Goal: Transaction & Acquisition: Book appointment/travel/reservation

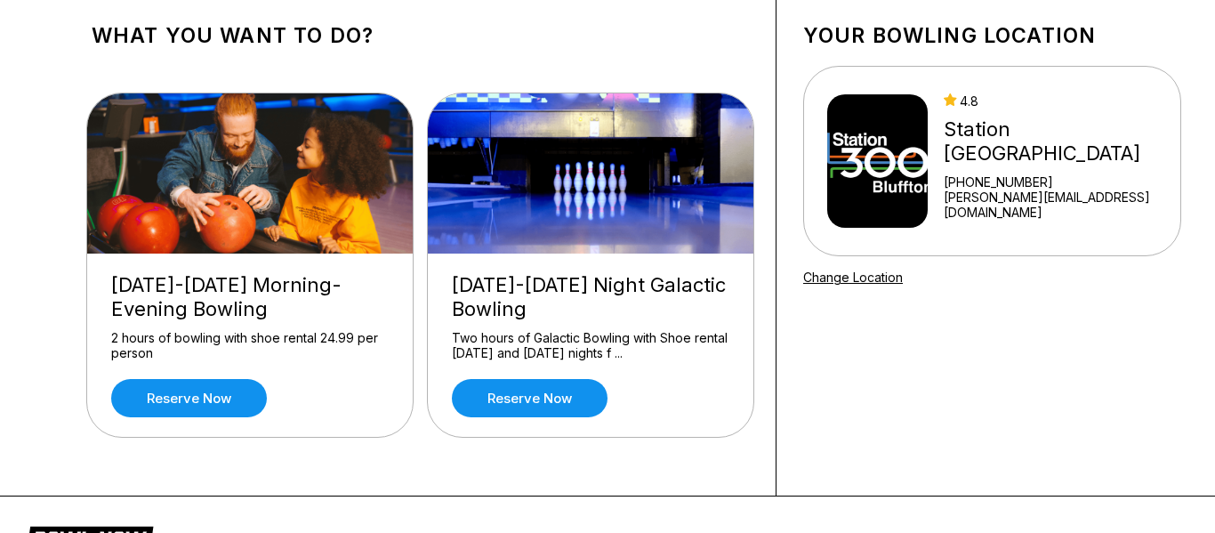
scroll to position [101, 0]
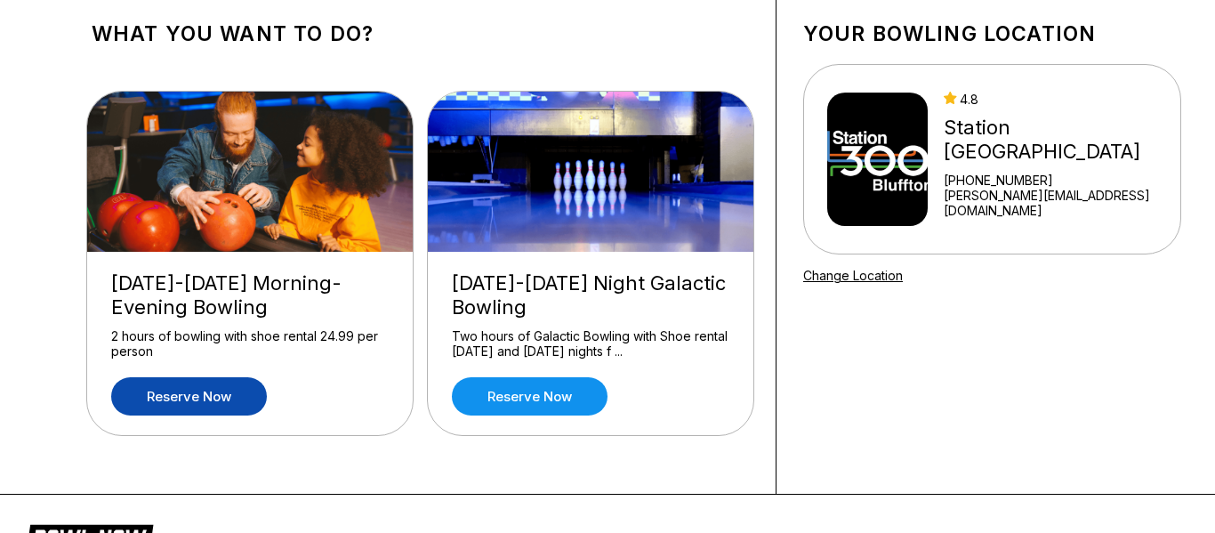
click at [187, 396] on link "Reserve now" at bounding box center [189, 396] width 156 height 38
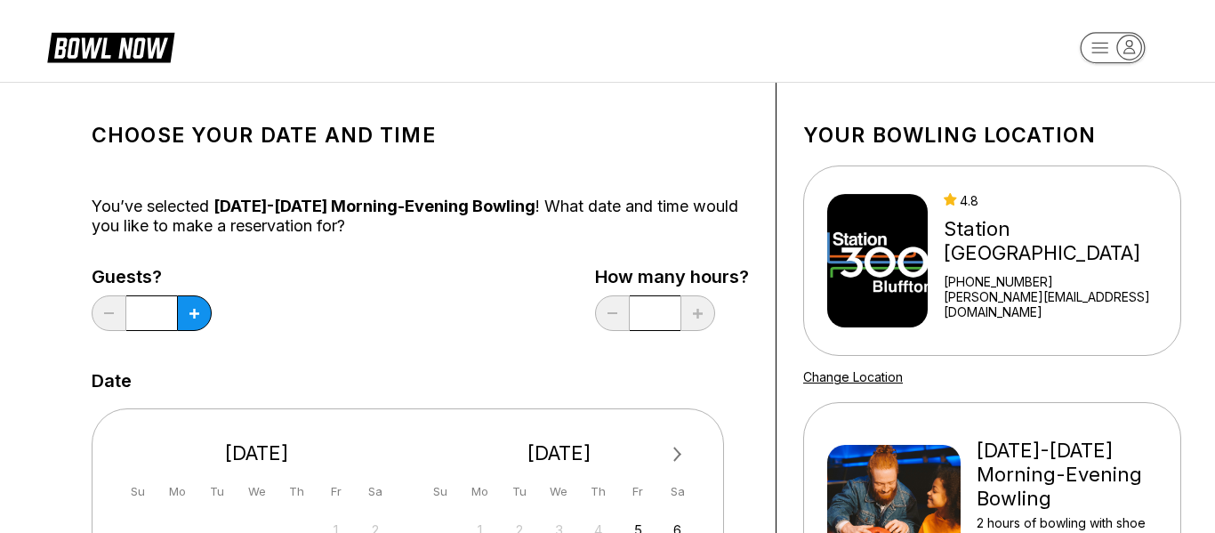
scroll to position [1, 0]
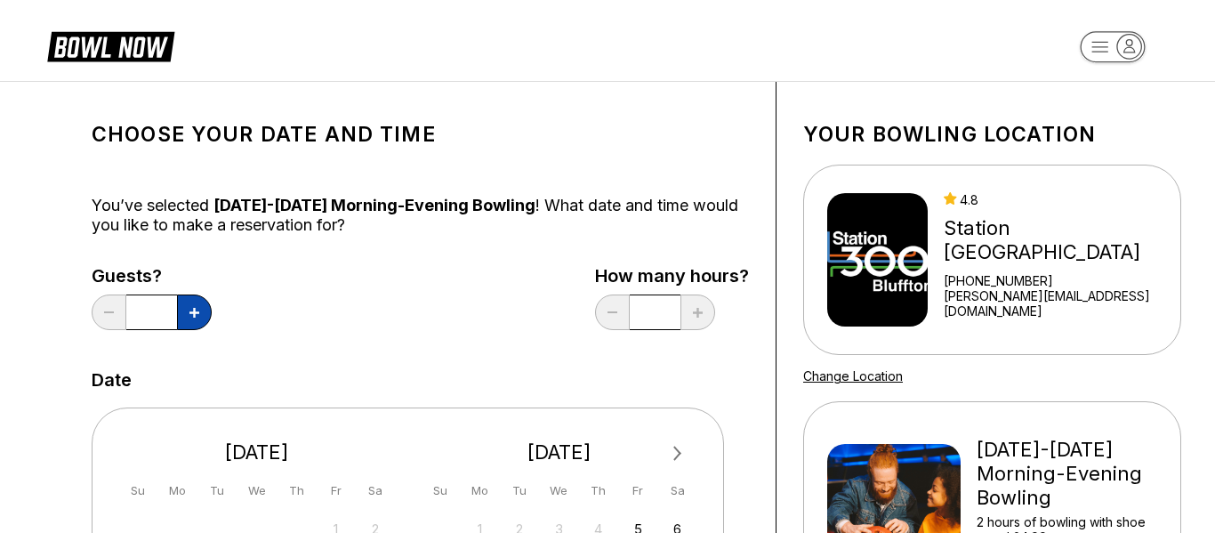
click at [201, 323] on button at bounding box center [194, 312] width 35 height 36
type input "*"
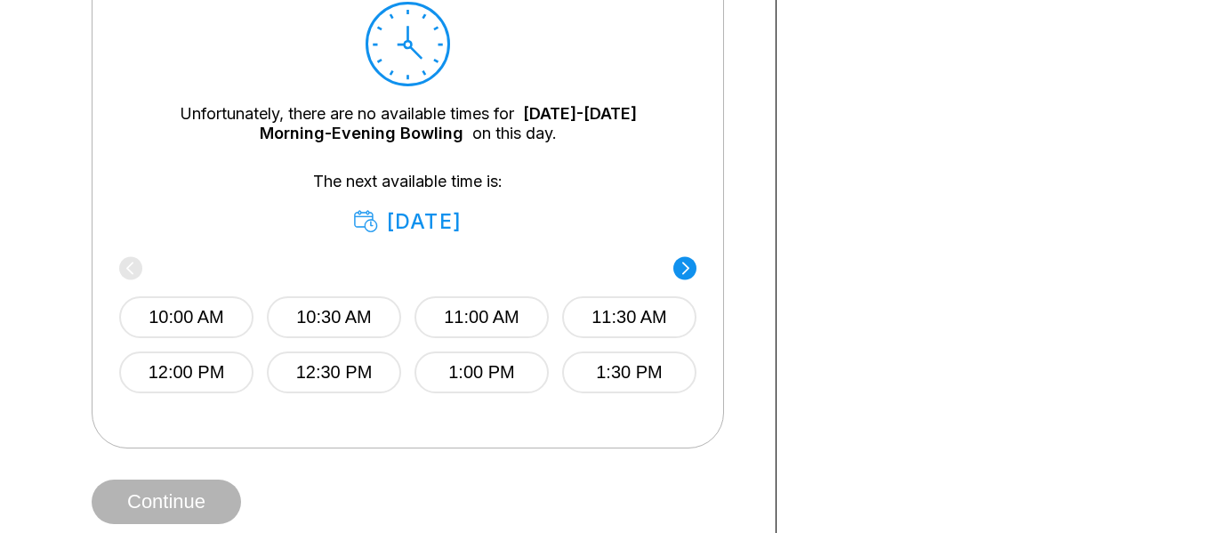
scroll to position [895, 0]
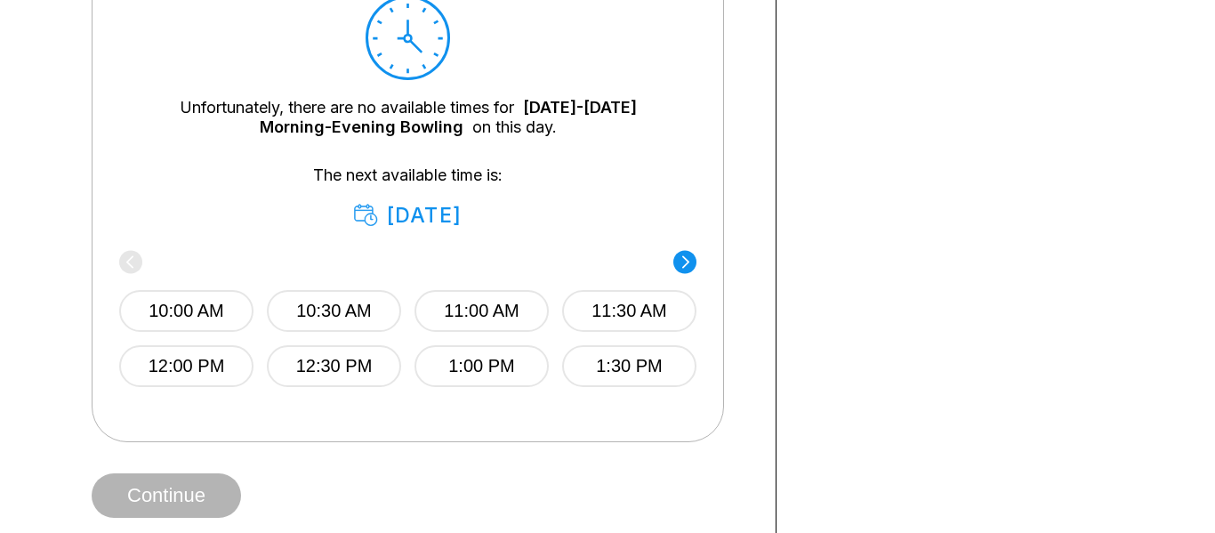
click at [687, 253] on circle at bounding box center [684, 261] width 23 height 23
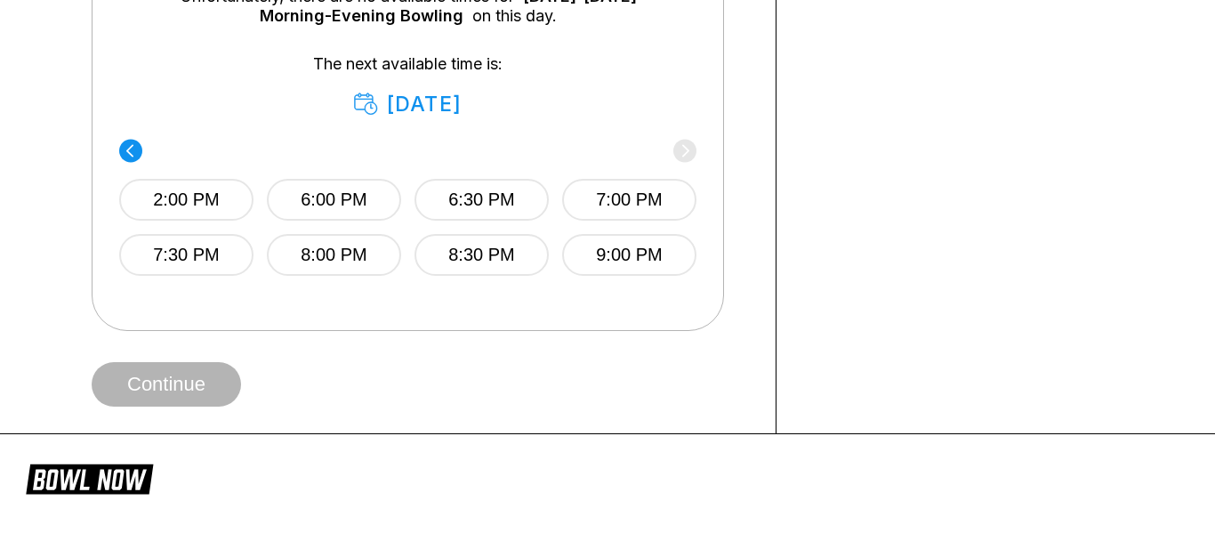
scroll to position [1035, 0]
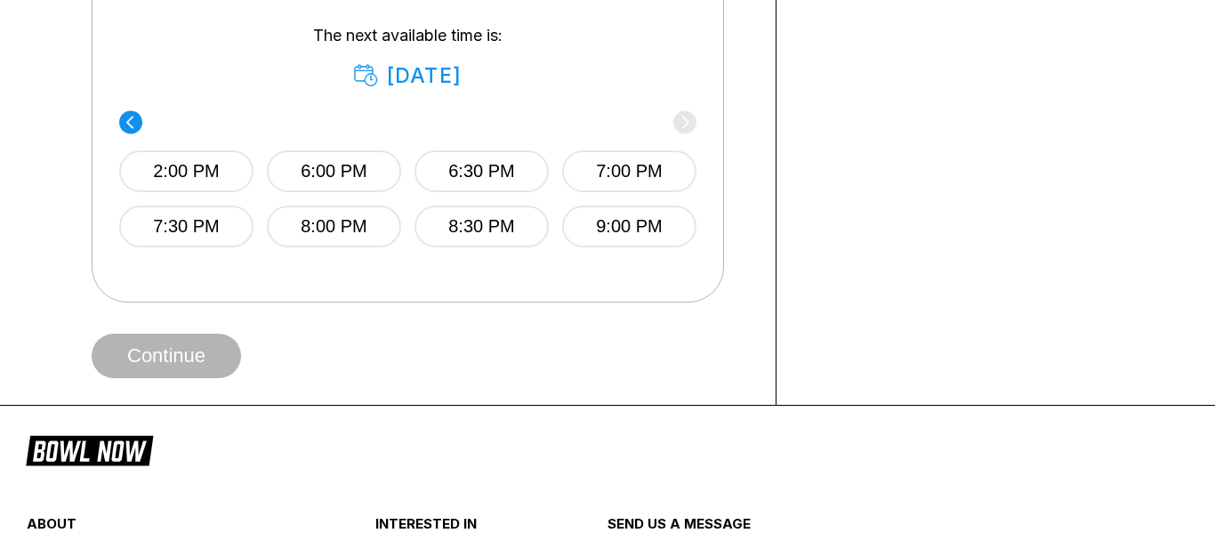
click at [129, 117] on circle at bounding box center [130, 121] width 23 height 23
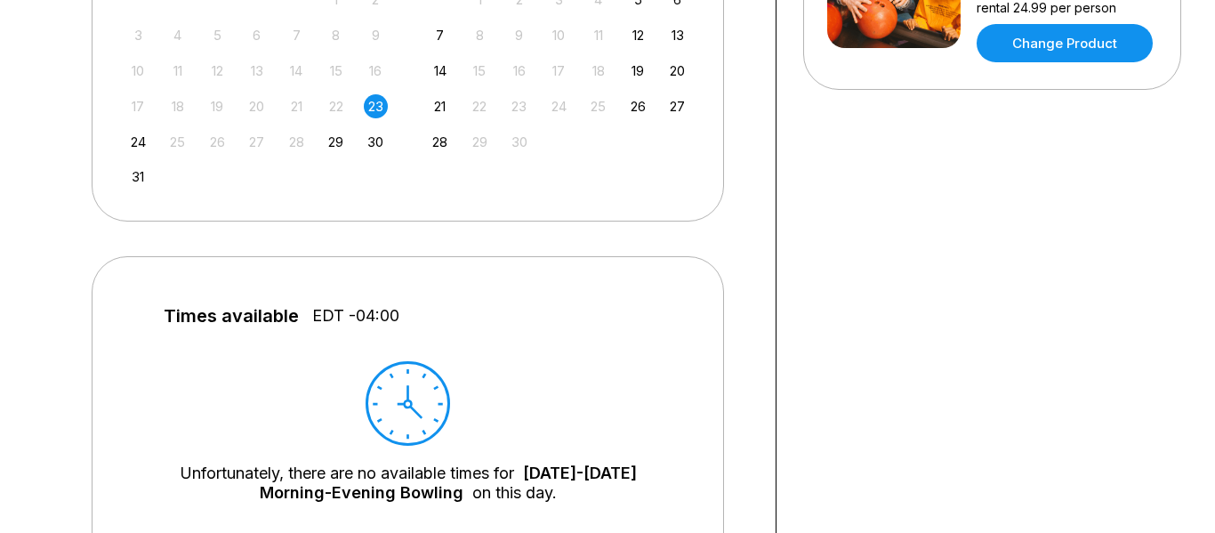
scroll to position [529, 0]
click at [359, 105] on div "17 18 19 20 21 22 23" at bounding box center [257, 105] width 267 height 27
click at [373, 109] on div "23" at bounding box center [376, 107] width 24 height 24
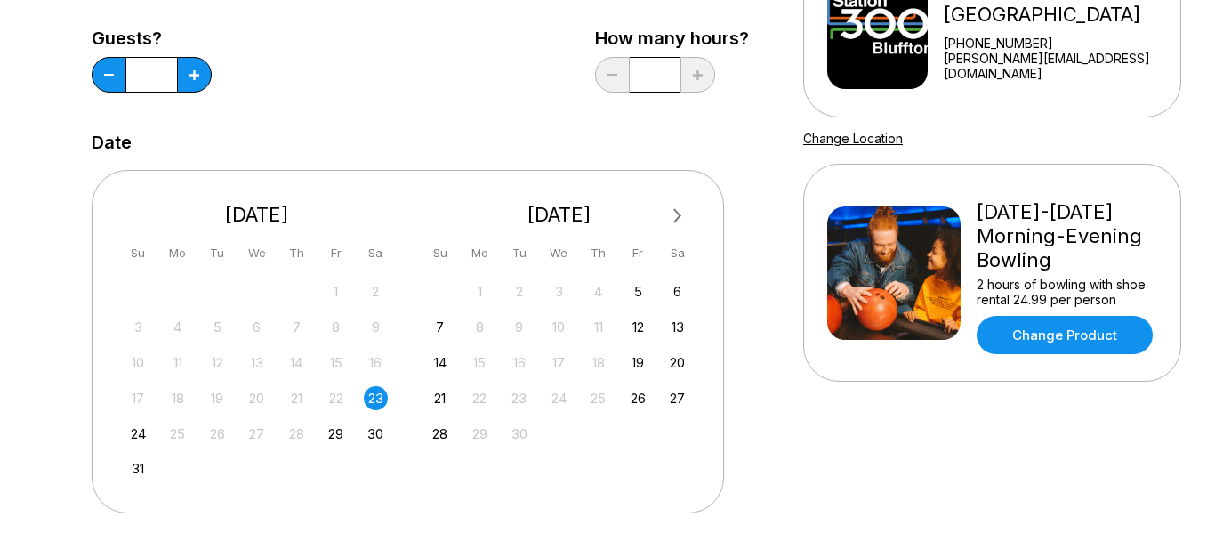
scroll to position [242, 0]
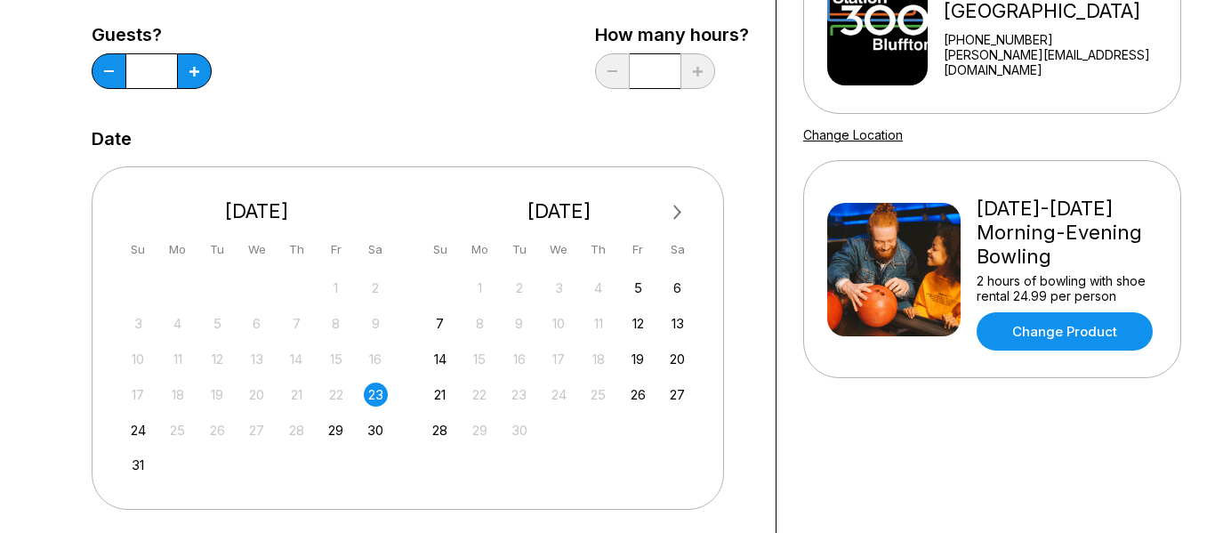
click at [381, 389] on div "23" at bounding box center [376, 394] width 24 height 24
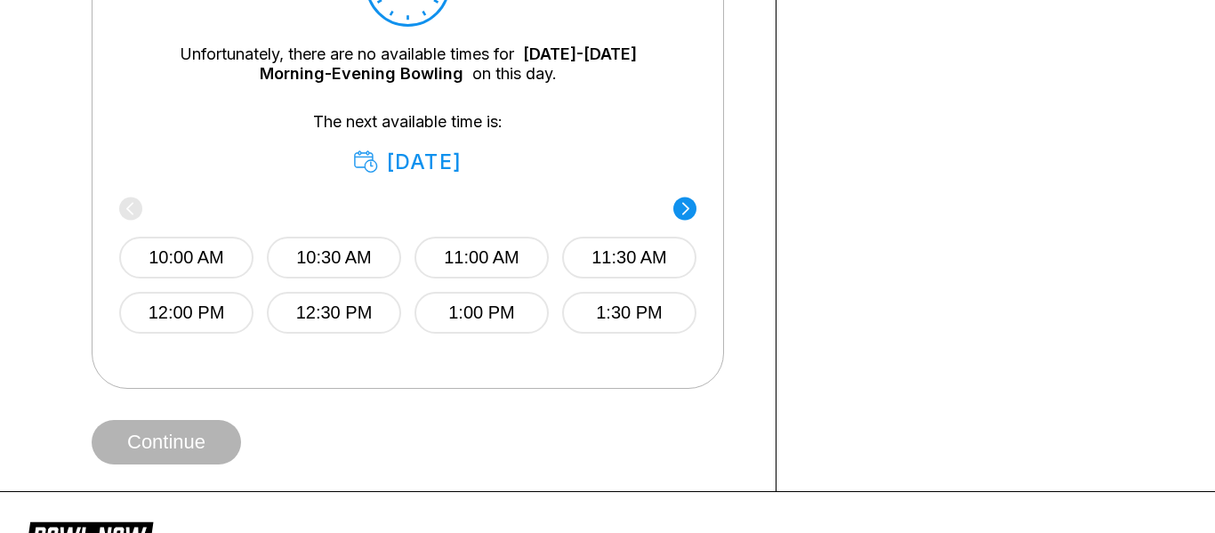
scroll to position [998, 0]
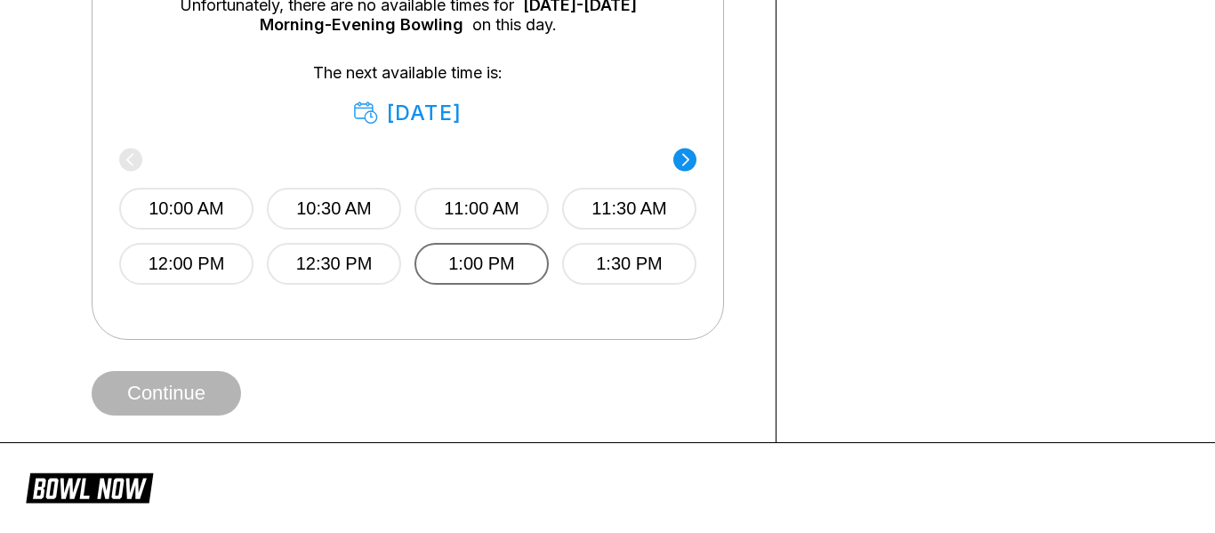
click at [494, 272] on button "1:00 PM" at bounding box center [481, 264] width 134 height 42
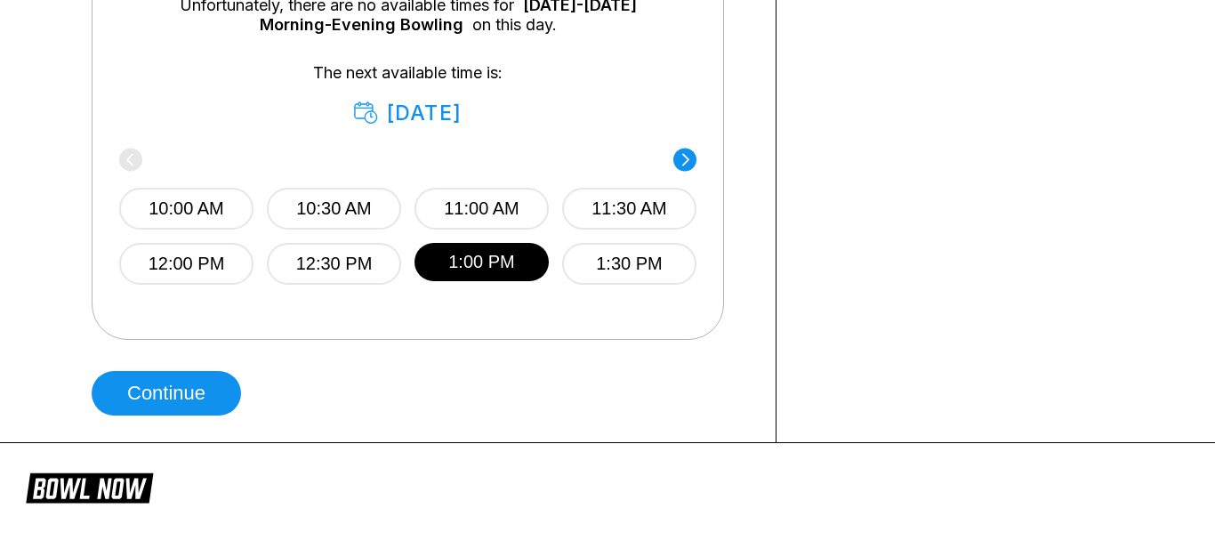
click at [137, 399] on button "Continue" at bounding box center [166, 393] width 149 height 44
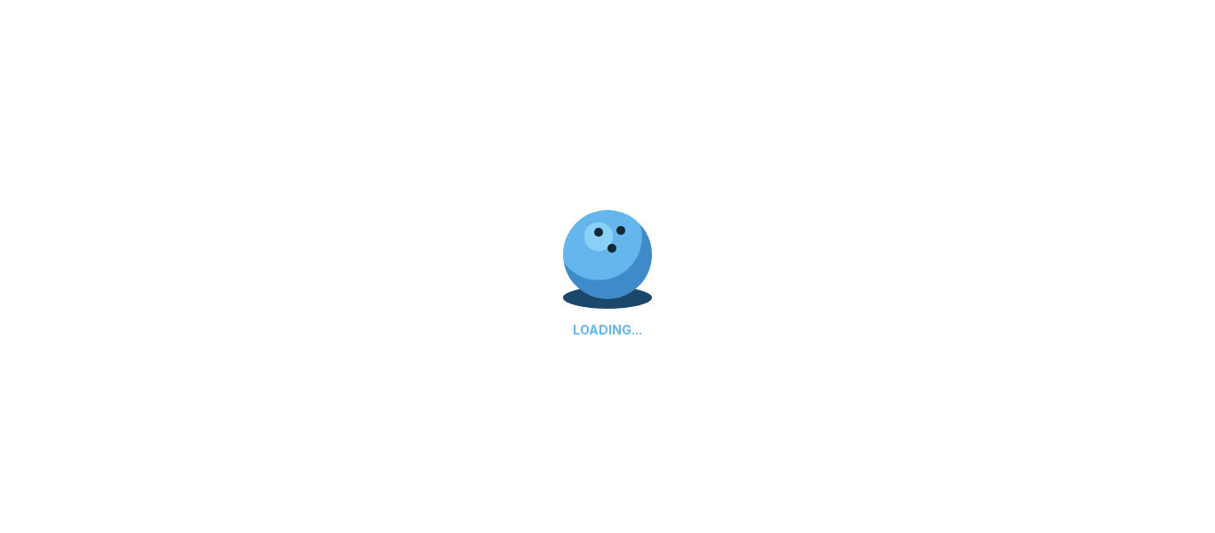
scroll to position [0, 0]
select select "**"
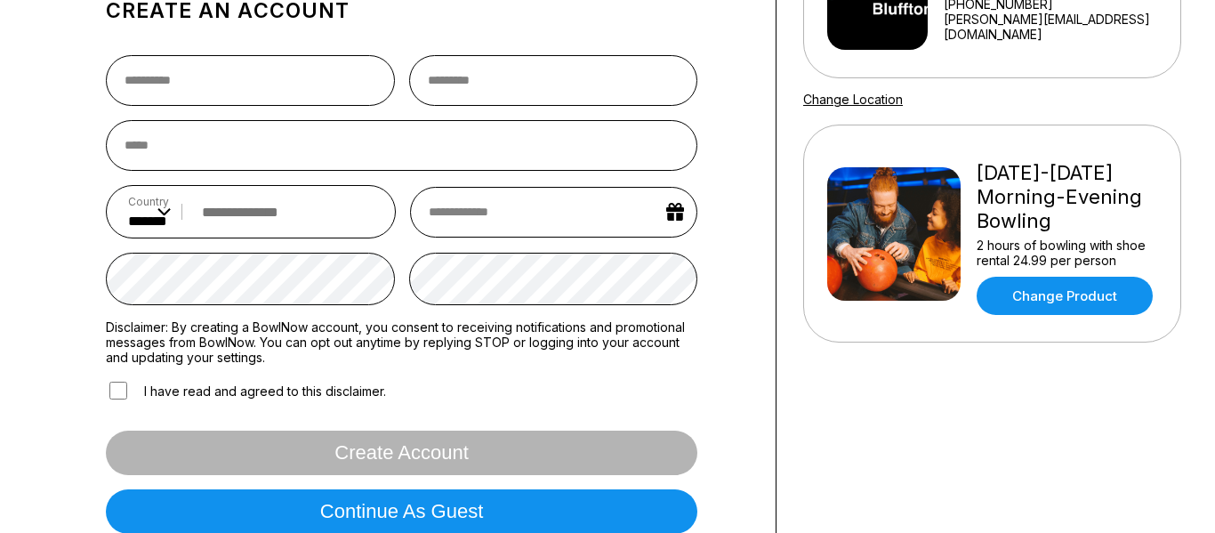
scroll to position [335, 0]
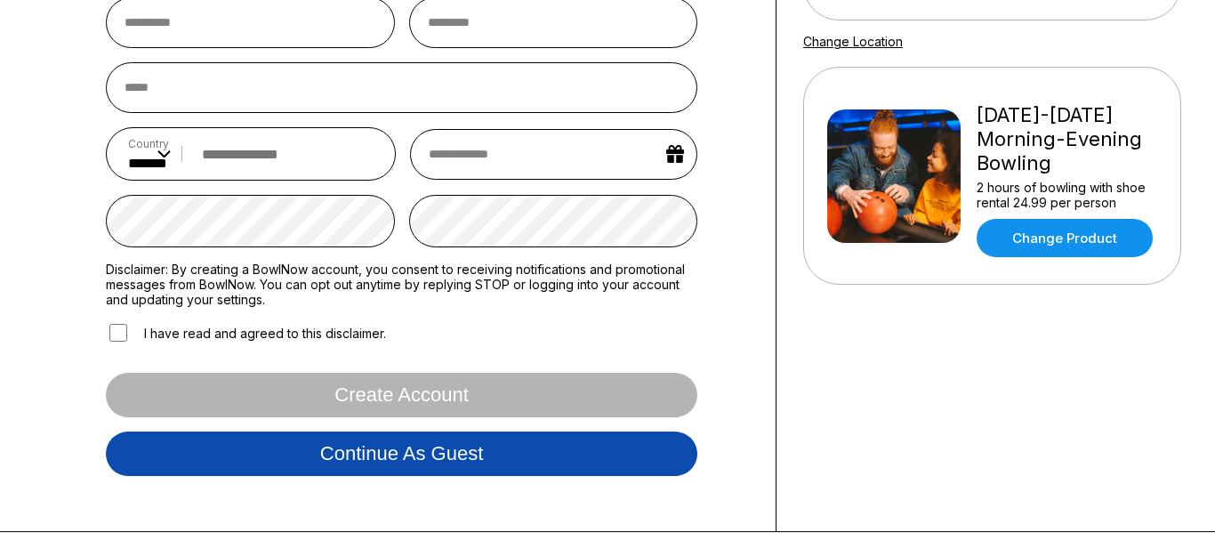
click at [412, 451] on button "Continue as guest" at bounding box center [401, 453] width 591 height 44
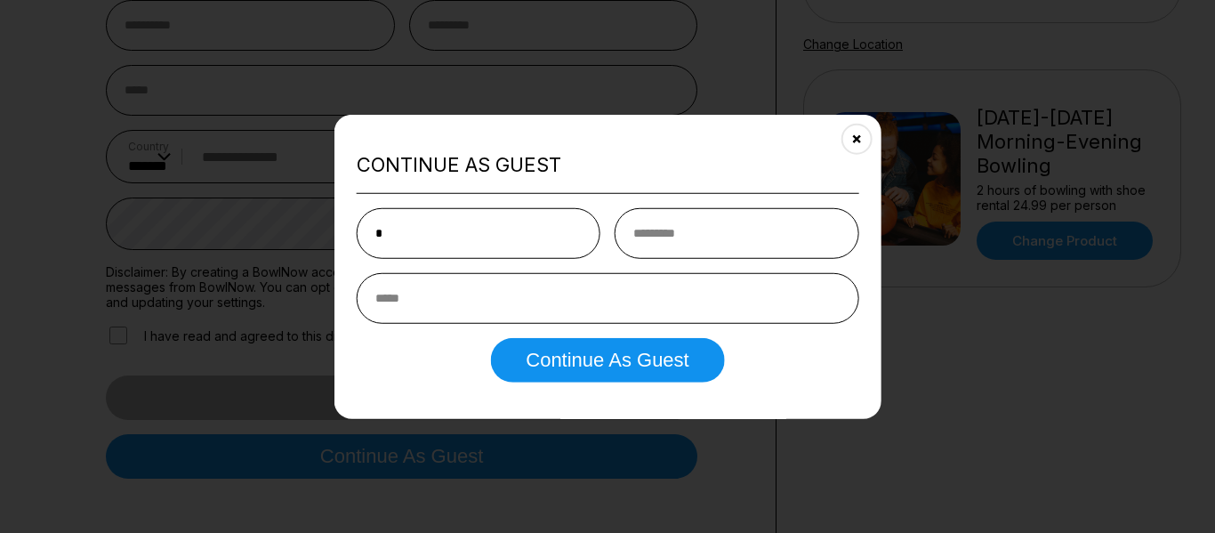
type input "*"
click at [820, 208] on input "text" at bounding box center [736, 233] width 244 height 51
type input "*"
click at [697, 310] on input "email" at bounding box center [608, 298] width 502 height 51
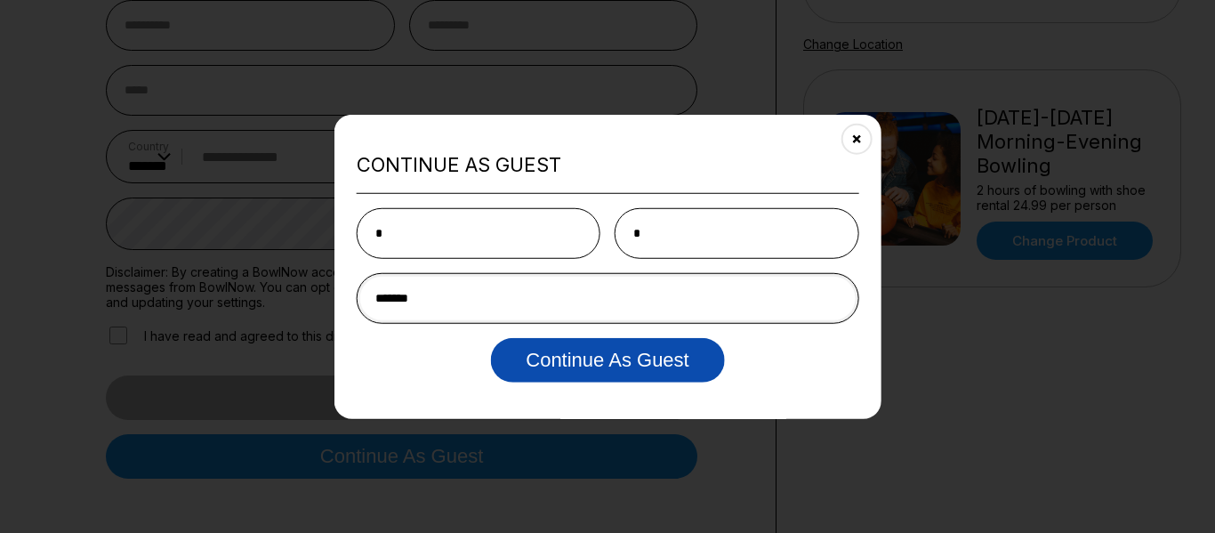
type input "*******"
click at [590, 349] on button "Continue as Guest" at bounding box center [607, 360] width 234 height 44
select select "**"
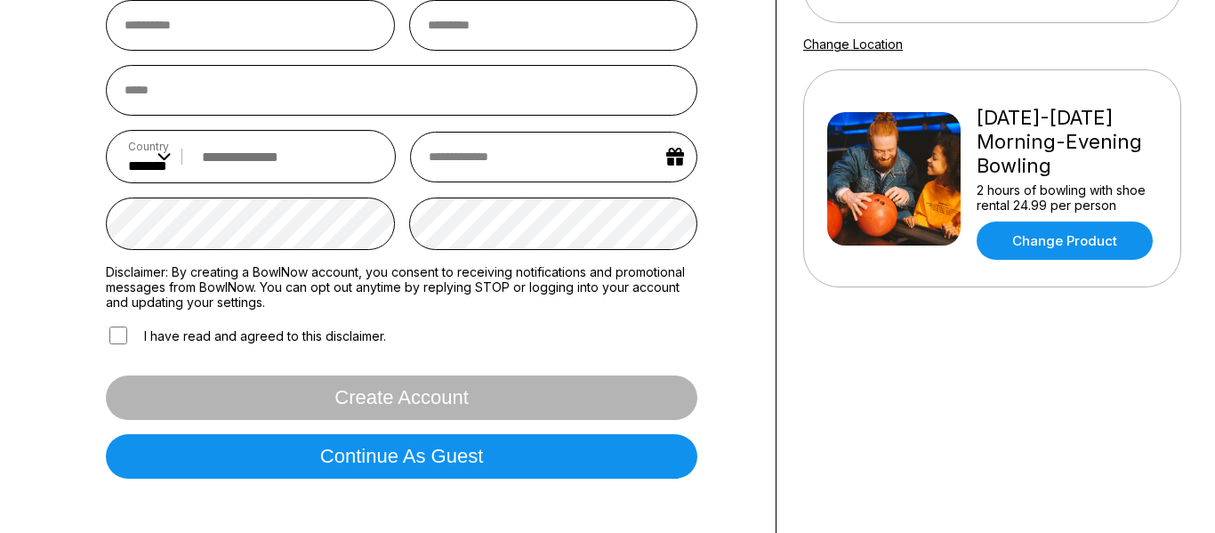
scroll to position [0, 0]
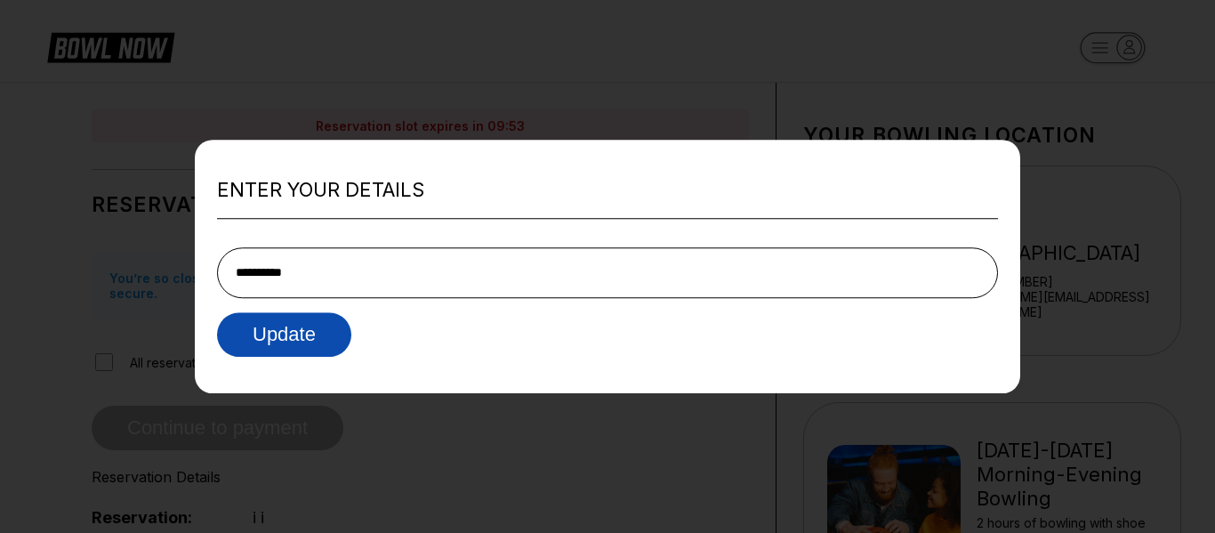
type input "**********"
click at [262, 351] on button "Update" at bounding box center [284, 334] width 134 height 44
